Goal: Information Seeking & Learning: Learn about a topic

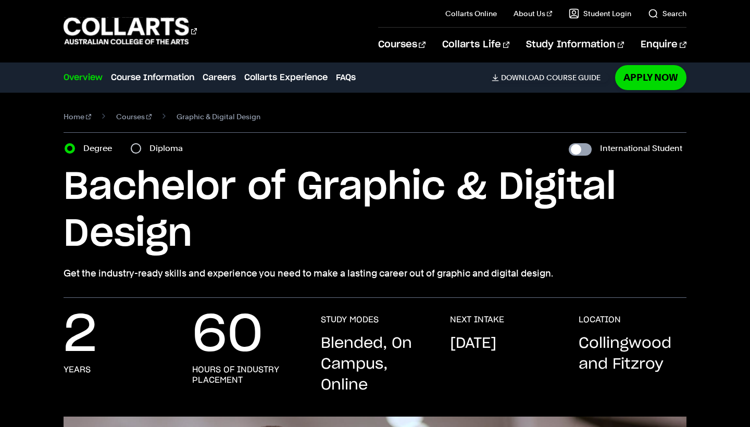
click at [585, 147] on input "International Student" at bounding box center [580, 149] width 23 height 12
checkbox input "true"
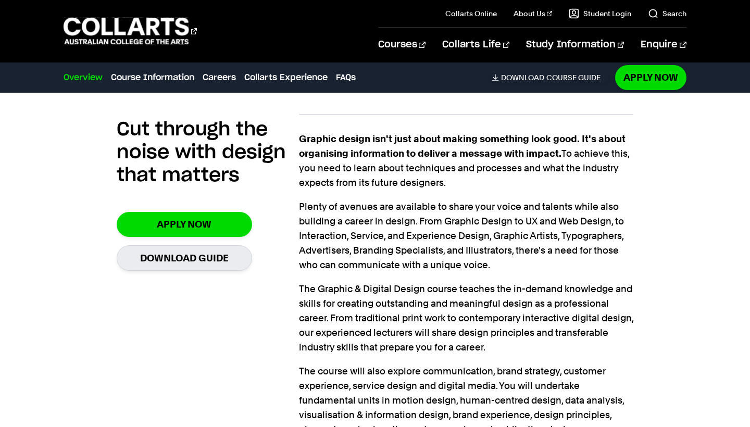
scroll to position [694, 0]
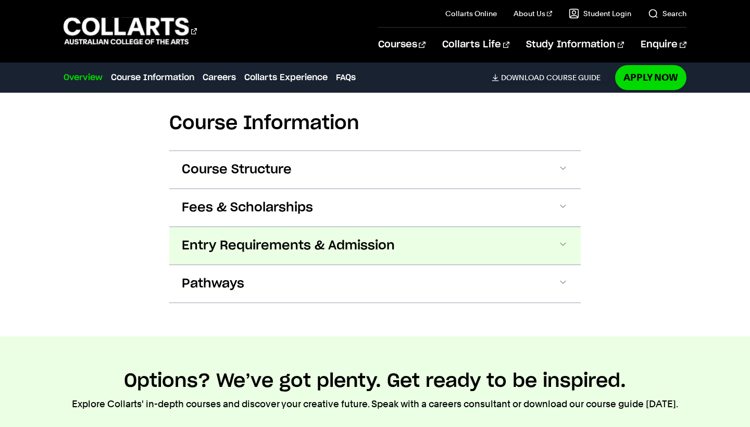
click at [0, 0] on span "Entry Requirements & Admission" at bounding box center [0, 0] width 0 height 0
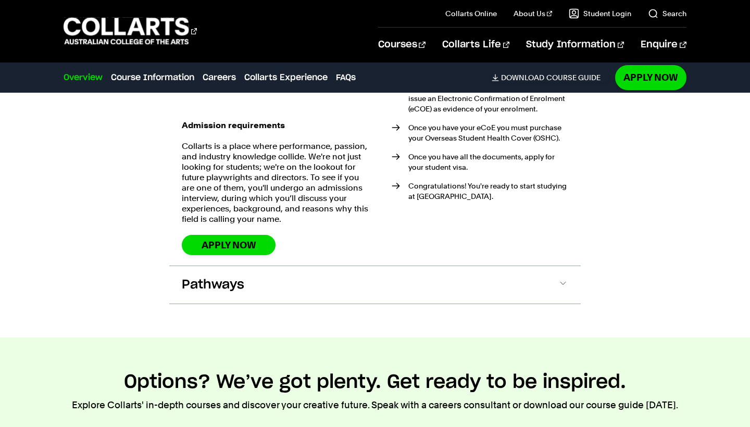
scroll to position [1812, 0]
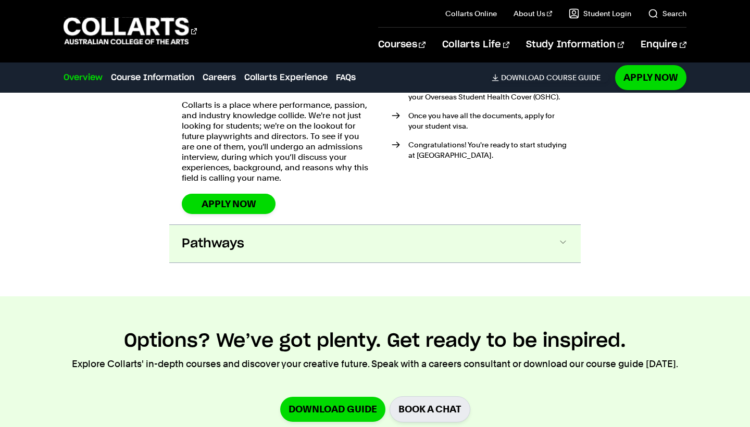
click at [0, 0] on button "Pathways" at bounding box center [0, 0] width 0 height 0
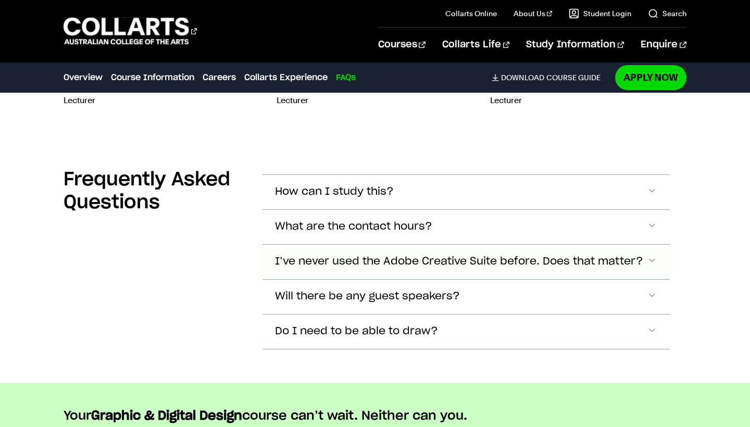
scroll to position [4160, 0]
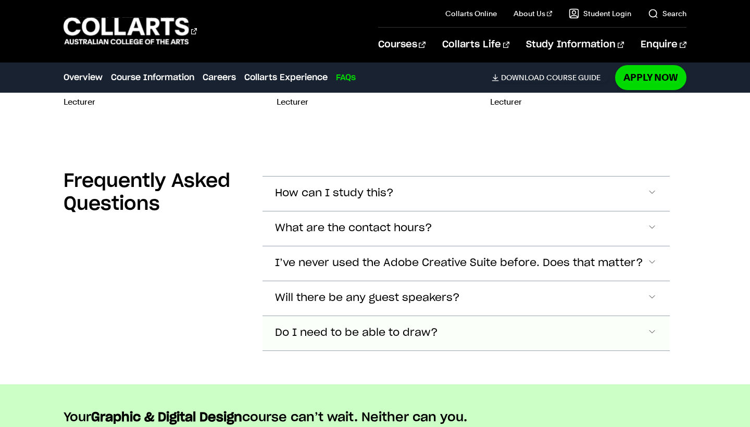
click at [505, 211] on button "Do I need to be able to draw?" at bounding box center [465, 194] width 407 height 34
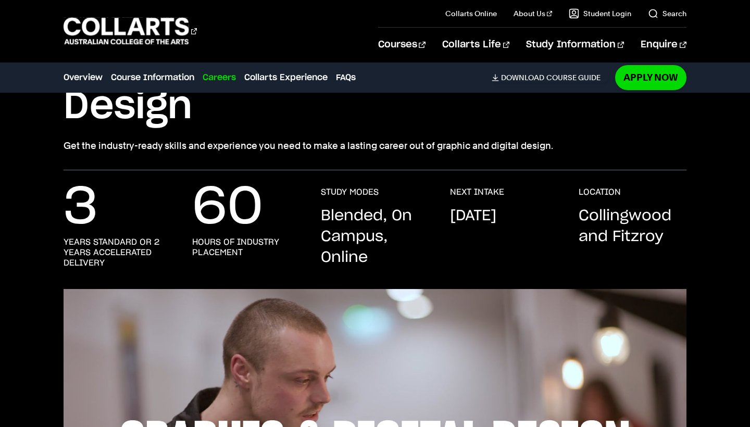
scroll to position [66, 0]
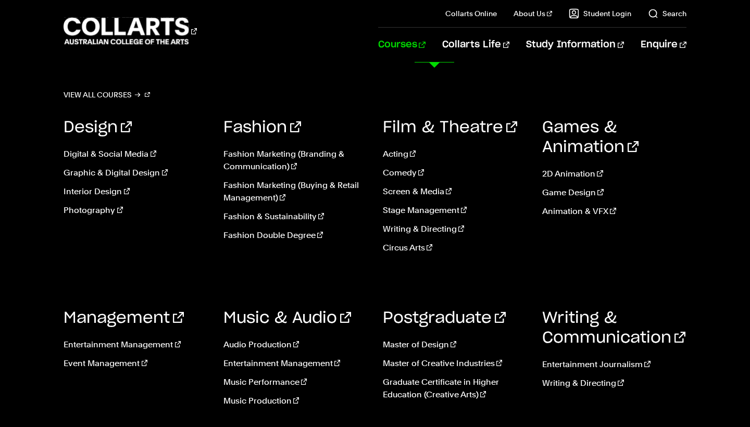
click at [425, 37] on link "Courses" at bounding box center [401, 45] width 47 height 34
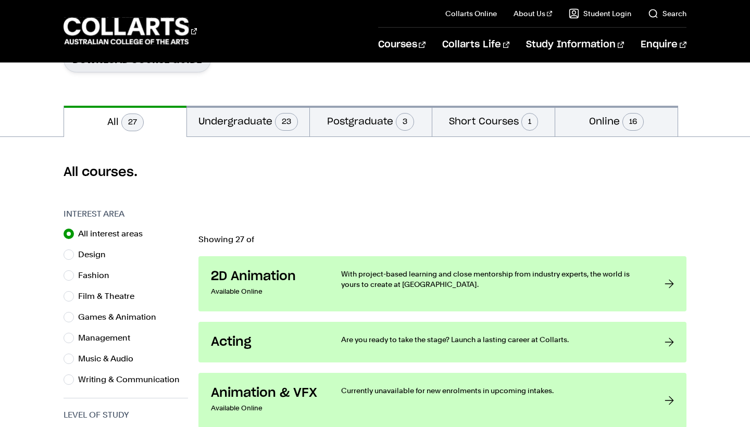
scroll to position [199, 0]
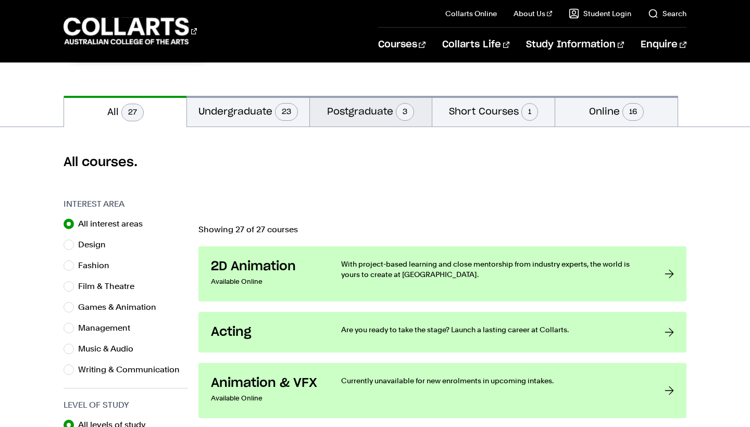
click at [371, 121] on button "Postgraduate 3" at bounding box center [371, 111] width 122 height 31
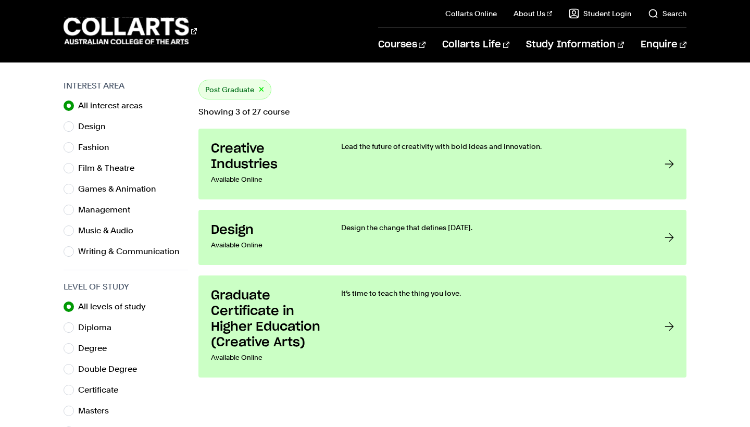
scroll to position [319, 0]
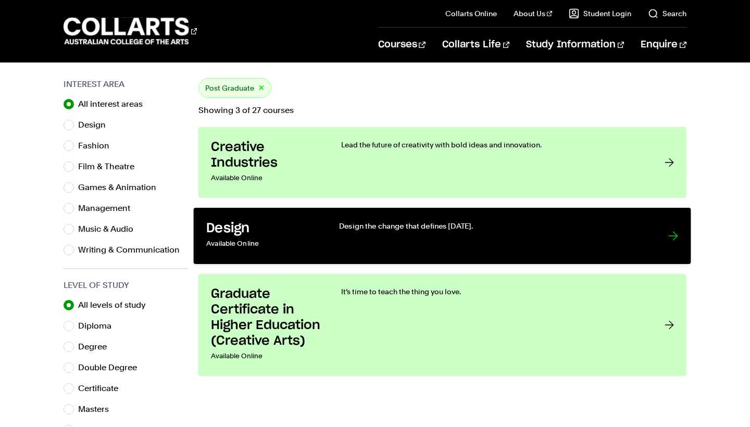
click at [375, 235] on div "Design the change that defines tomorrow." at bounding box center [493, 236] width 308 height 31
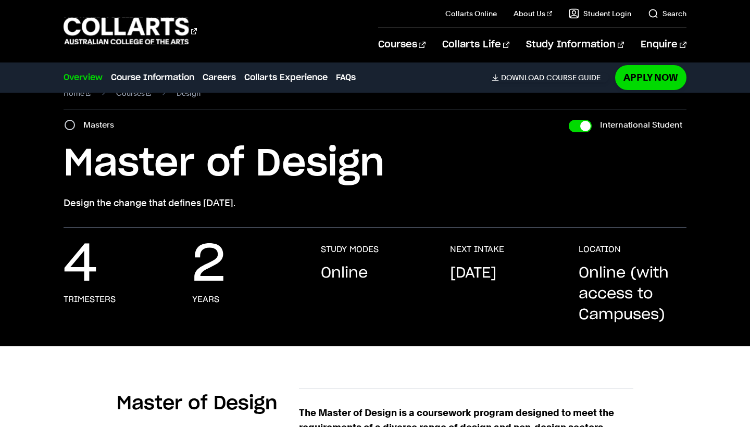
scroll to position [13, 0]
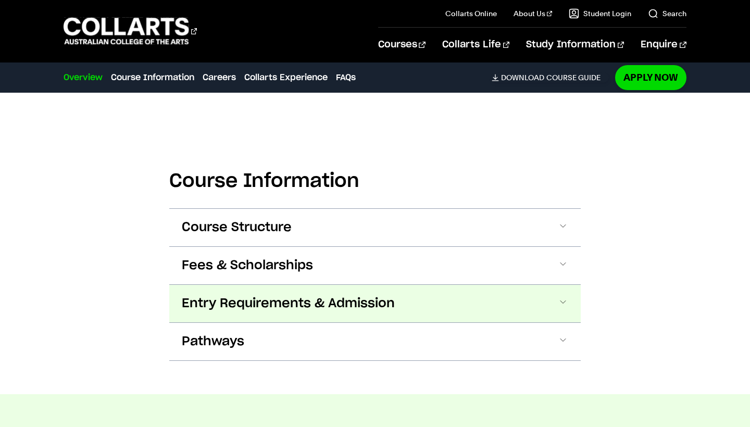
click at [0, 0] on span "Entry Requirements & Admission" at bounding box center [0, 0] width 0 height 0
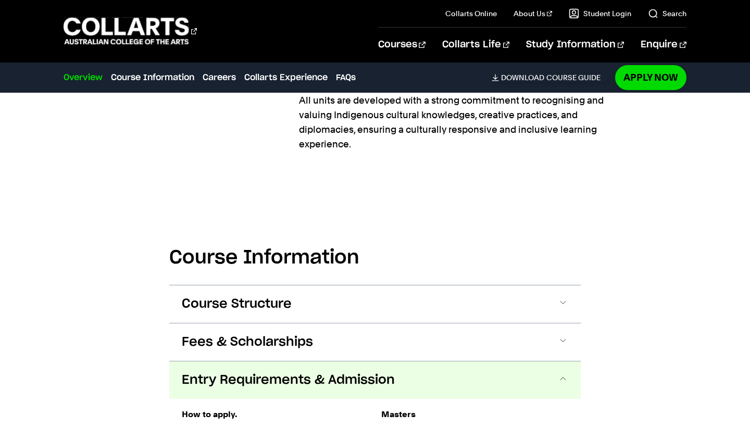
scroll to position [486, 0]
